Goal: Check status: Check status

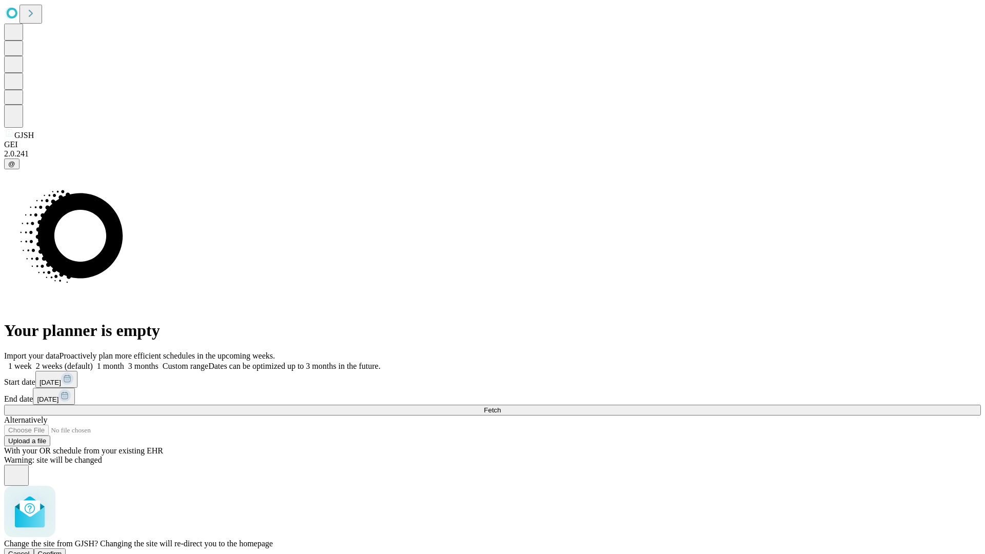
click at [62, 550] on span "Confirm" at bounding box center [50, 554] width 24 height 8
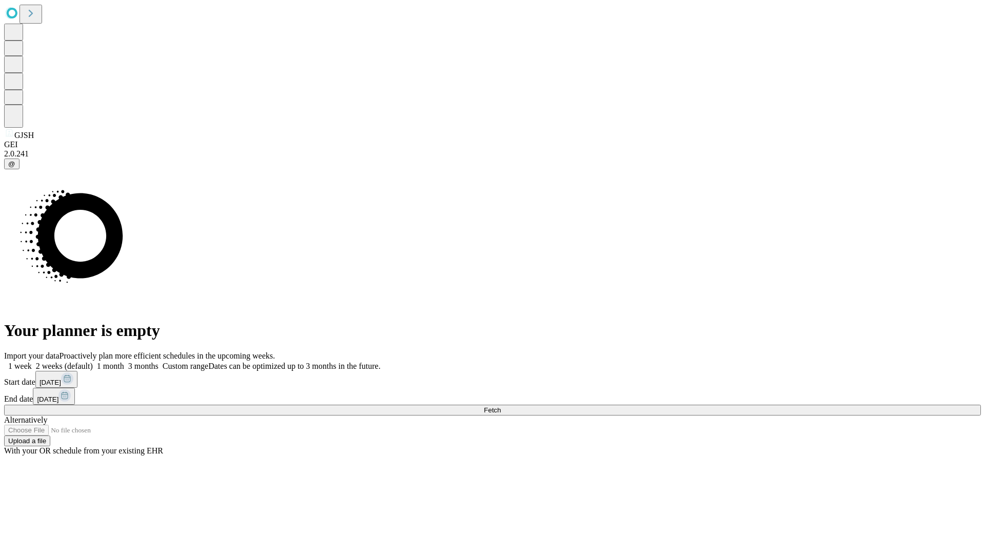
click at [124, 362] on label "1 month" at bounding box center [108, 366] width 31 height 9
click at [501, 406] on span "Fetch" at bounding box center [492, 410] width 17 height 8
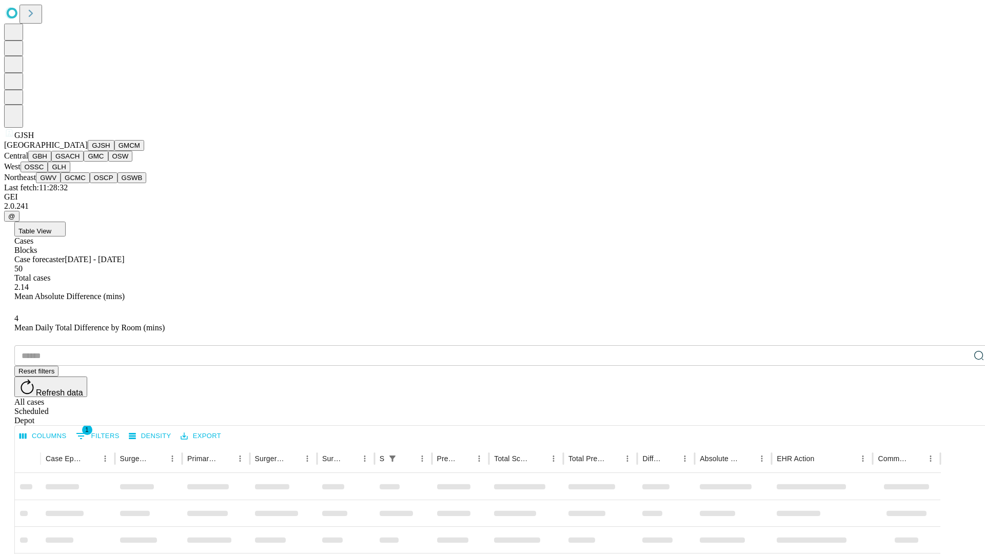
click at [114, 151] on button "GMCM" at bounding box center [129, 145] width 30 height 11
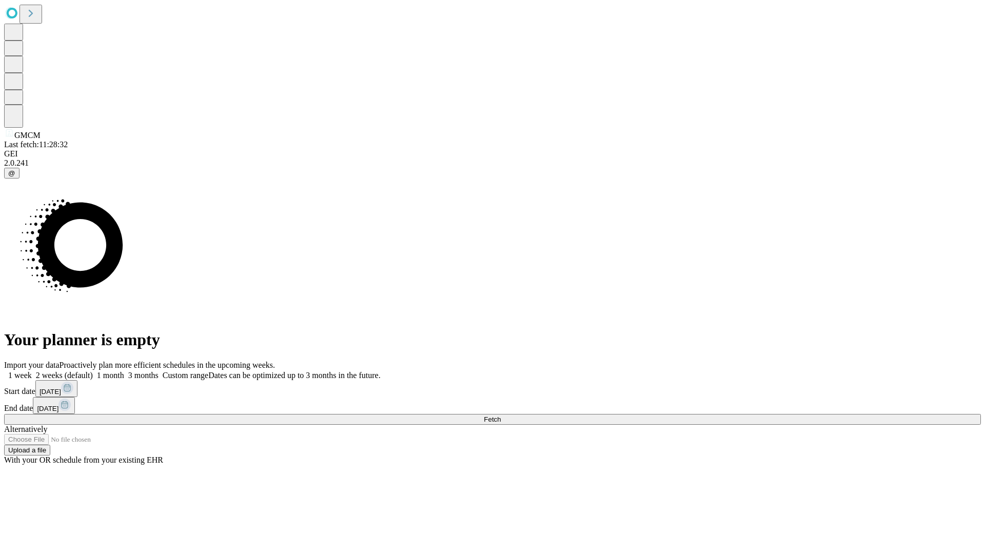
click at [124, 371] on label "1 month" at bounding box center [108, 375] width 31 height 9
click at [501, 416] on span "Fetch" at bounding box center [492, 420] width 17 height 8
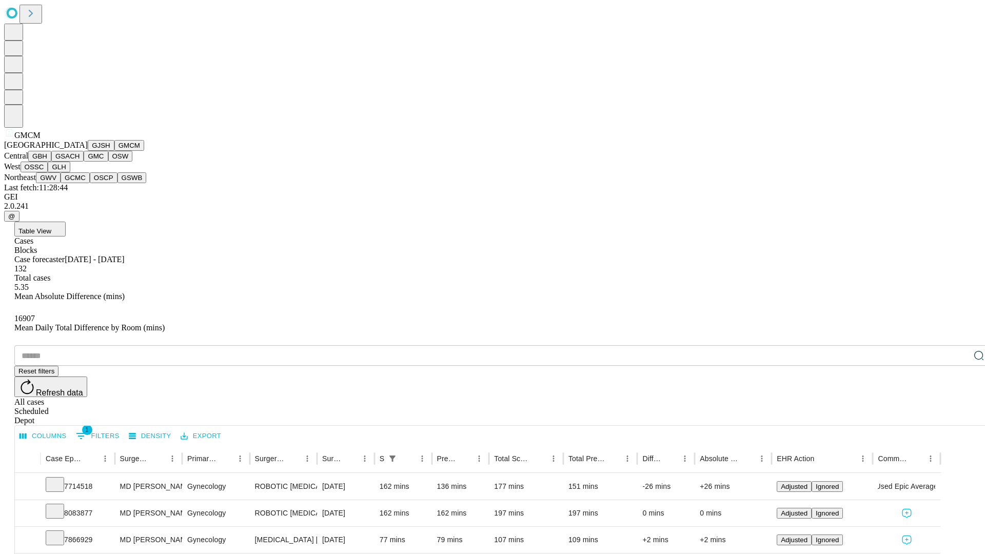
click at [51, 162] on button "GBH" at bounding box center [39, 156] width 23 height 11
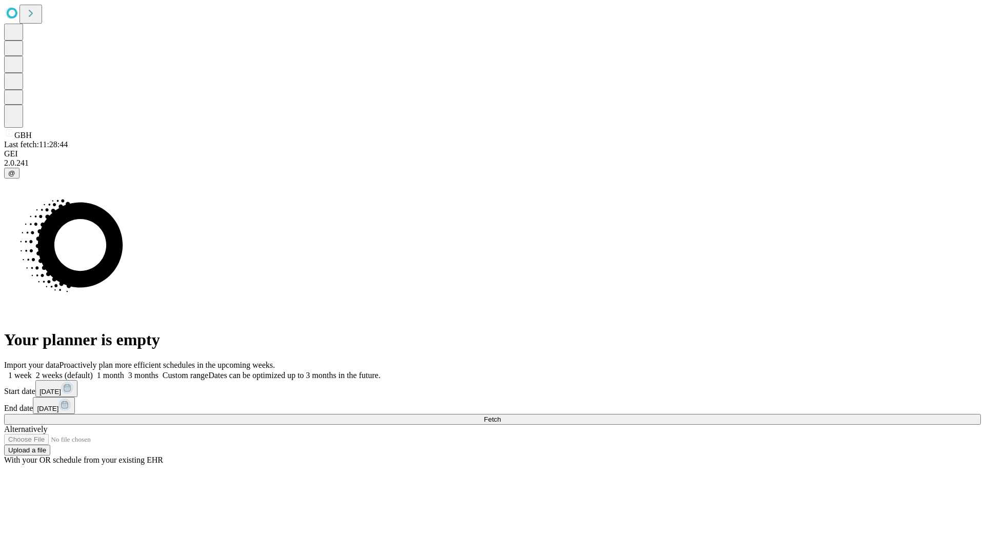
click at [124, 371] on label "1 month" at bounding box center [108, 375] width 31 height 9
click at [501, 416] on span "Fetch" at bounding box center [492, 420] width 17 height 8
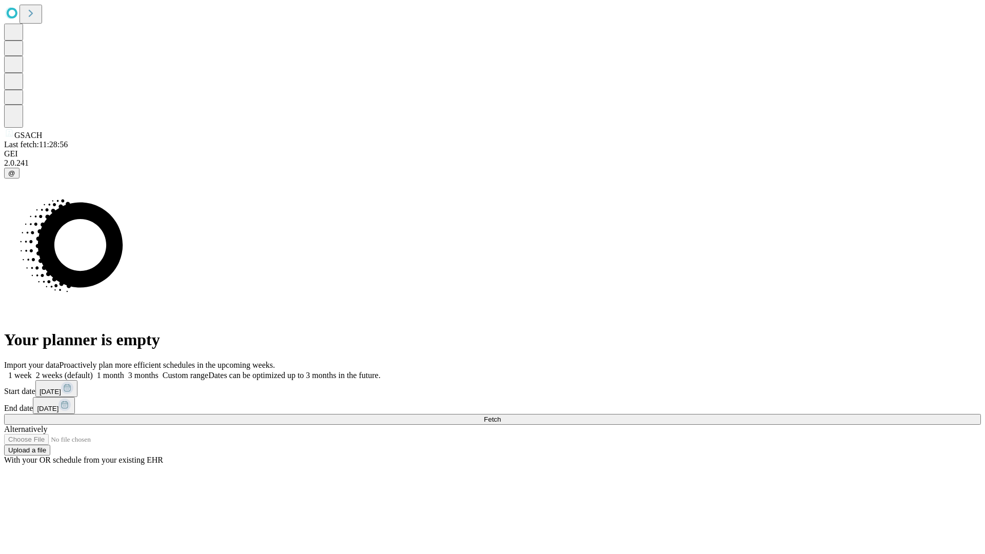
click at [124, 371] on label "1 month" at bounding box center [108, 375] width 31 height 9
click at [501, 416] on span "Fetch" at bounding box center [492, 420] width 17 height 8
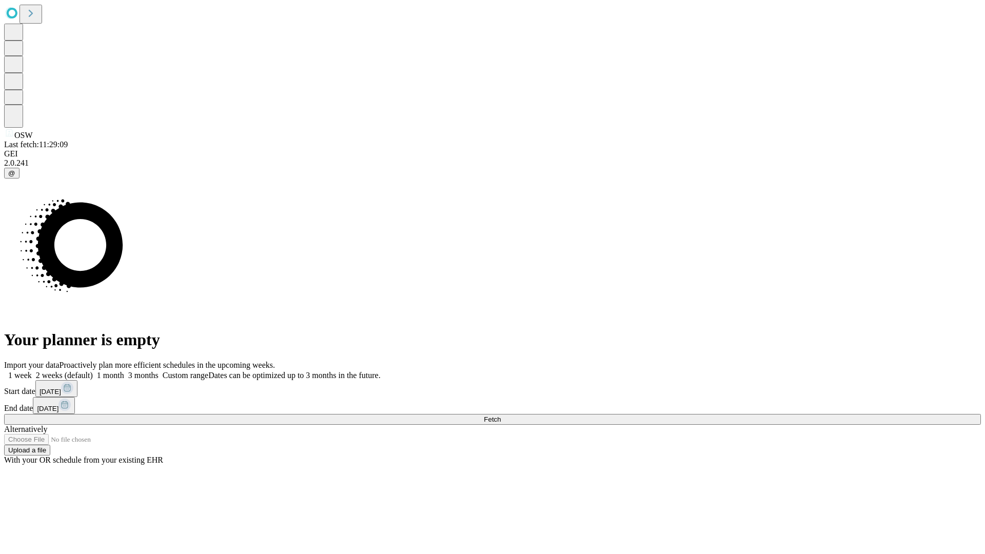
click at [124, 371] on label "1 month" at bounding box center [108, 375] width 31 height 9
click at [501, 416] on span "Fetch" at bounding box center [492, 420] width 17 height 8
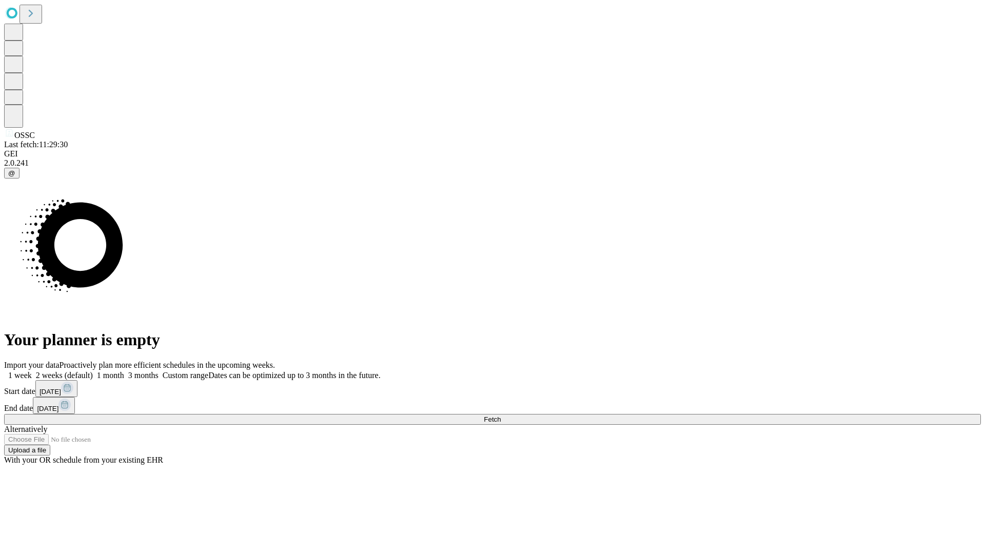
click at [124, 371] on label "1 month" at bounding box center [108, 375] width 31 height 9
click at [501, 416] on span "Fetch" at bounding box center [492, 420] width 17 height 8
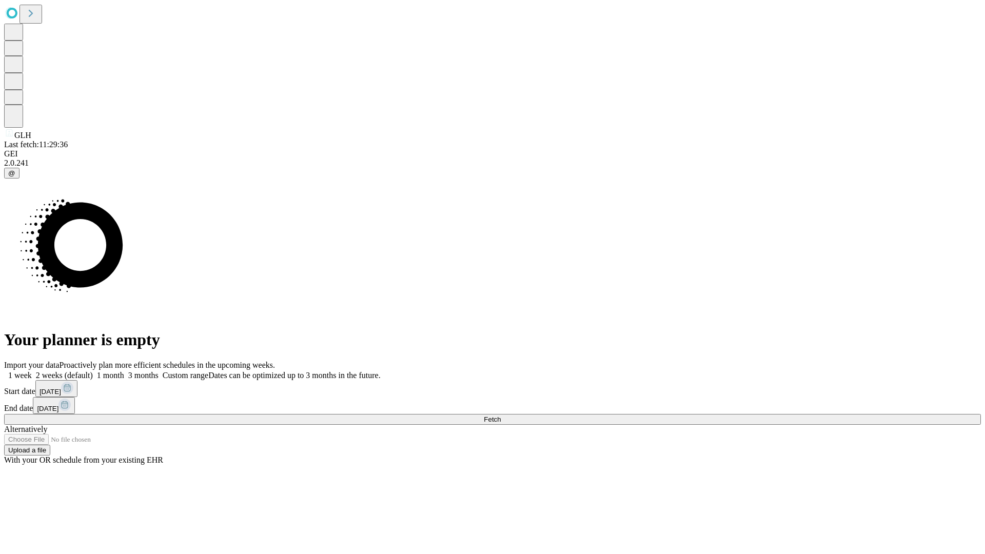
click at [124, 371] on label "1 month" at bounding box center [108, 375] width 31 height 9
click at [501, 416] on span "Fetch" at bounding box center [492, 420] width 17 height 8
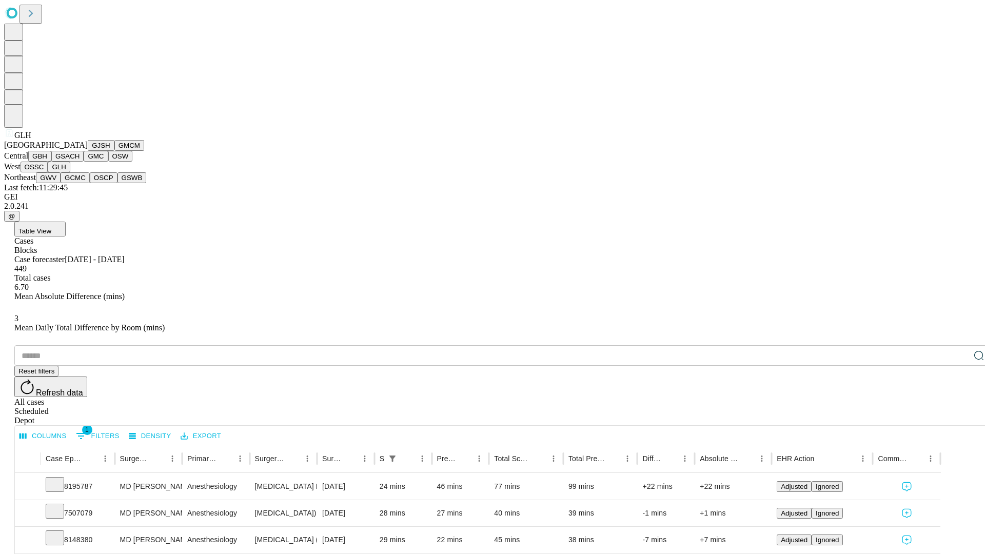
click at [61, 183] on button "GWV" at bounding box center [48, 177] width 25 height 11
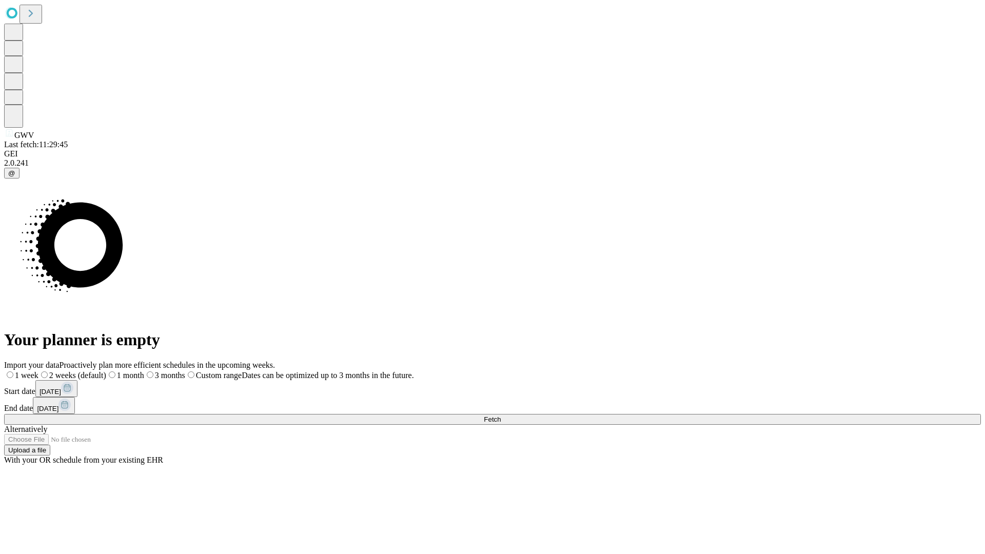
click at [144, 371] on label "1 month" at bounding box center [125, 375] width 38 height 9
click at [501, 416] on span "Fetch" at bounding box center [492, 420] width 17 height 8
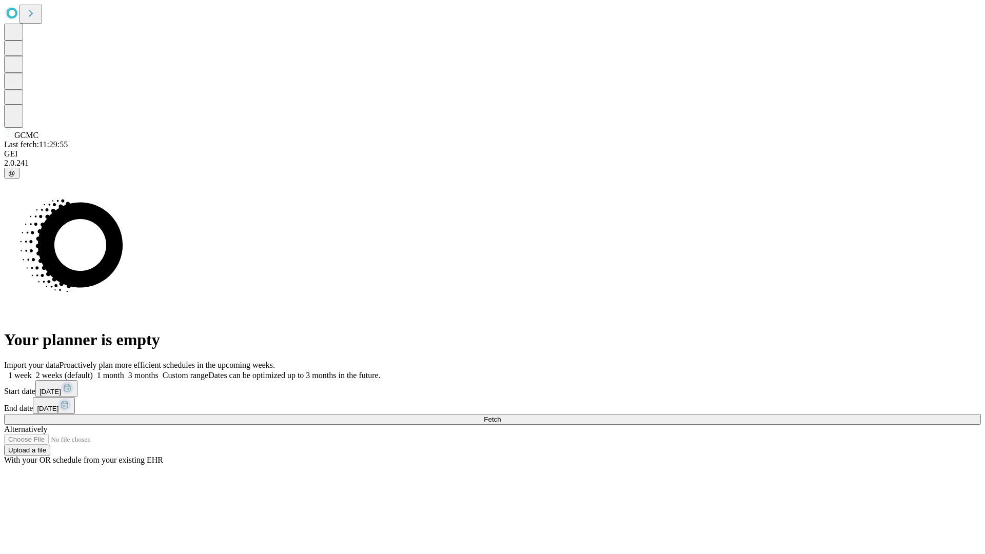
click at [501, 416] on span "Fetch" at bounding box center [492, 420] width 17 height 8
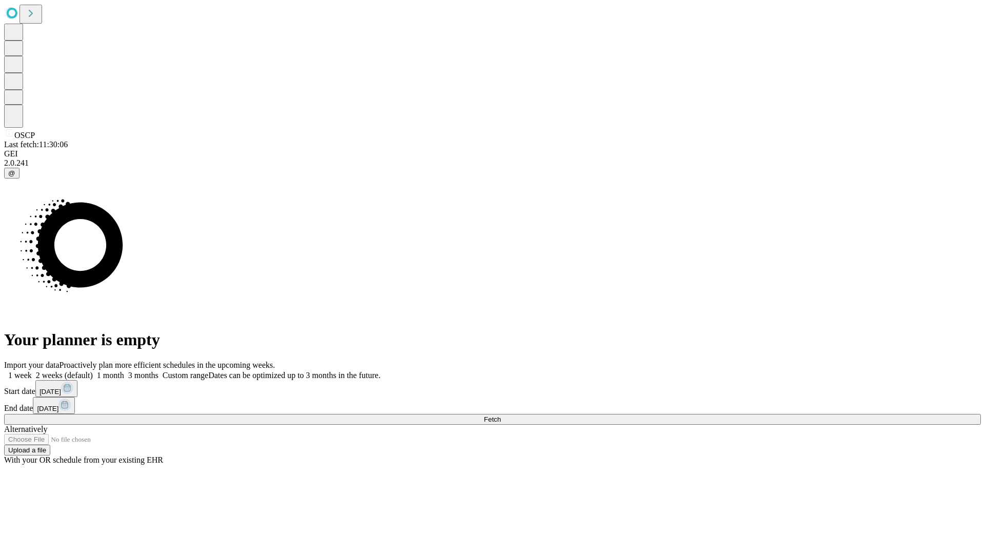
click at [124, 371] on label "1 month" at bounding box center [108, 375] width 31 height 9
click at [501, 416] on span "Fetch" at bounding box center [492, 420] width 17 height 8
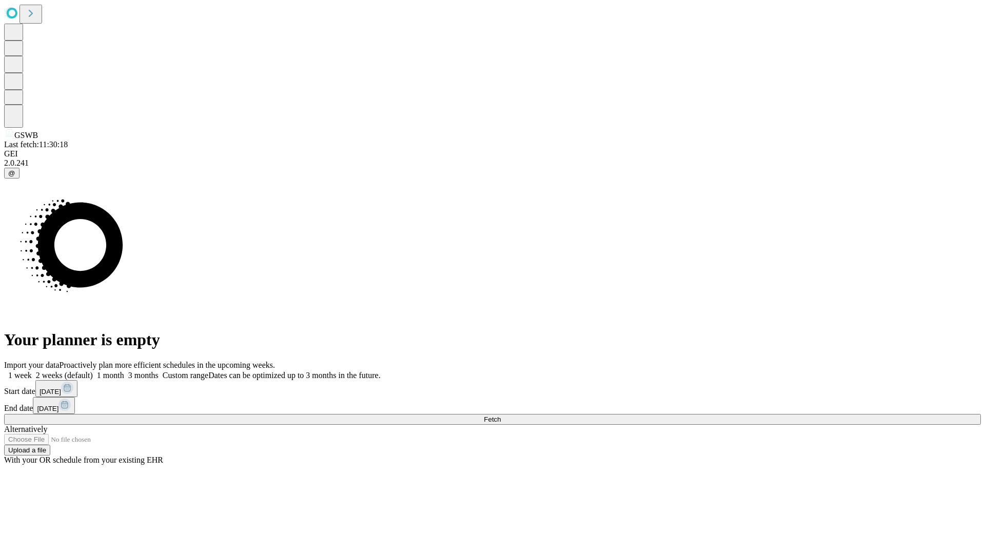
click at [501, 416] on span "Fetch" at bounding box center [492, 420] width 17 height 8
